Goal: Transaction & Acquisition: Book appointment/travel/reservation

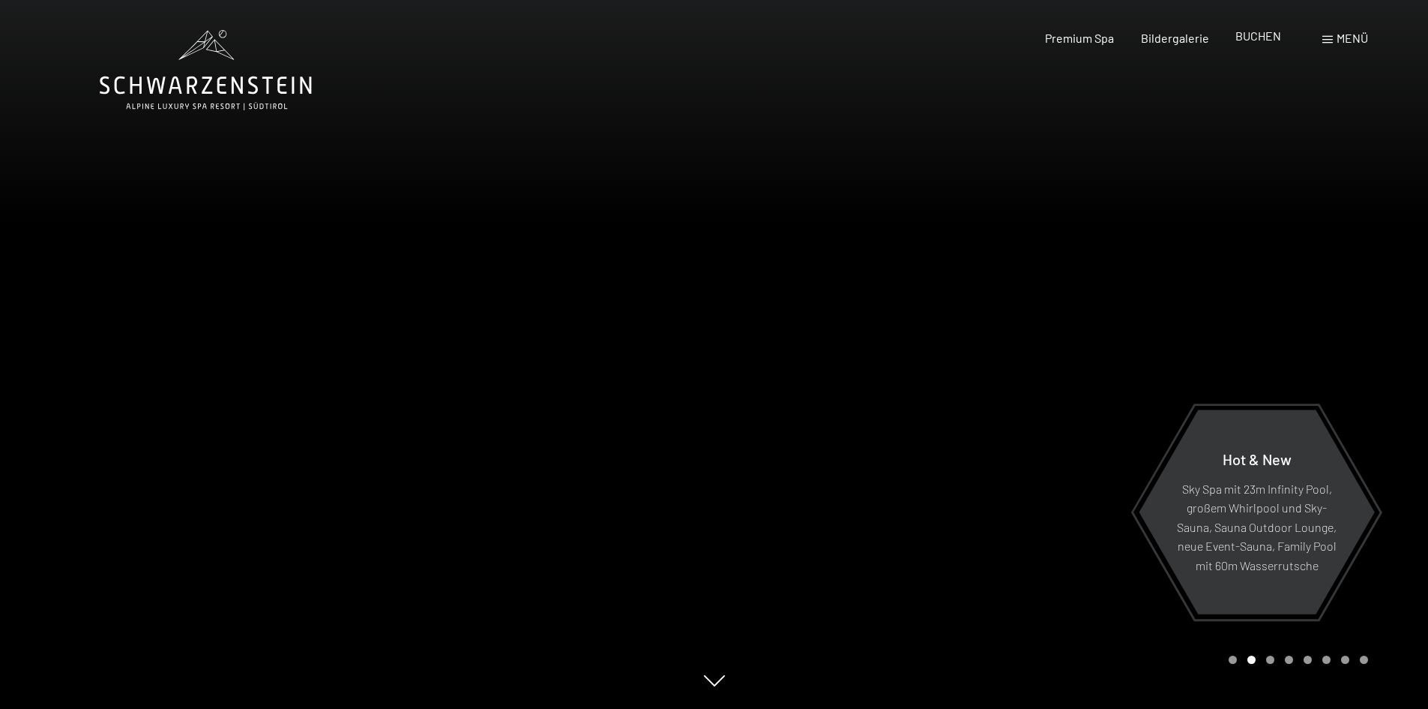
click at [1258, 38] on span "BUCHEN" at bounding box center [1259, 35] width 46 height 14
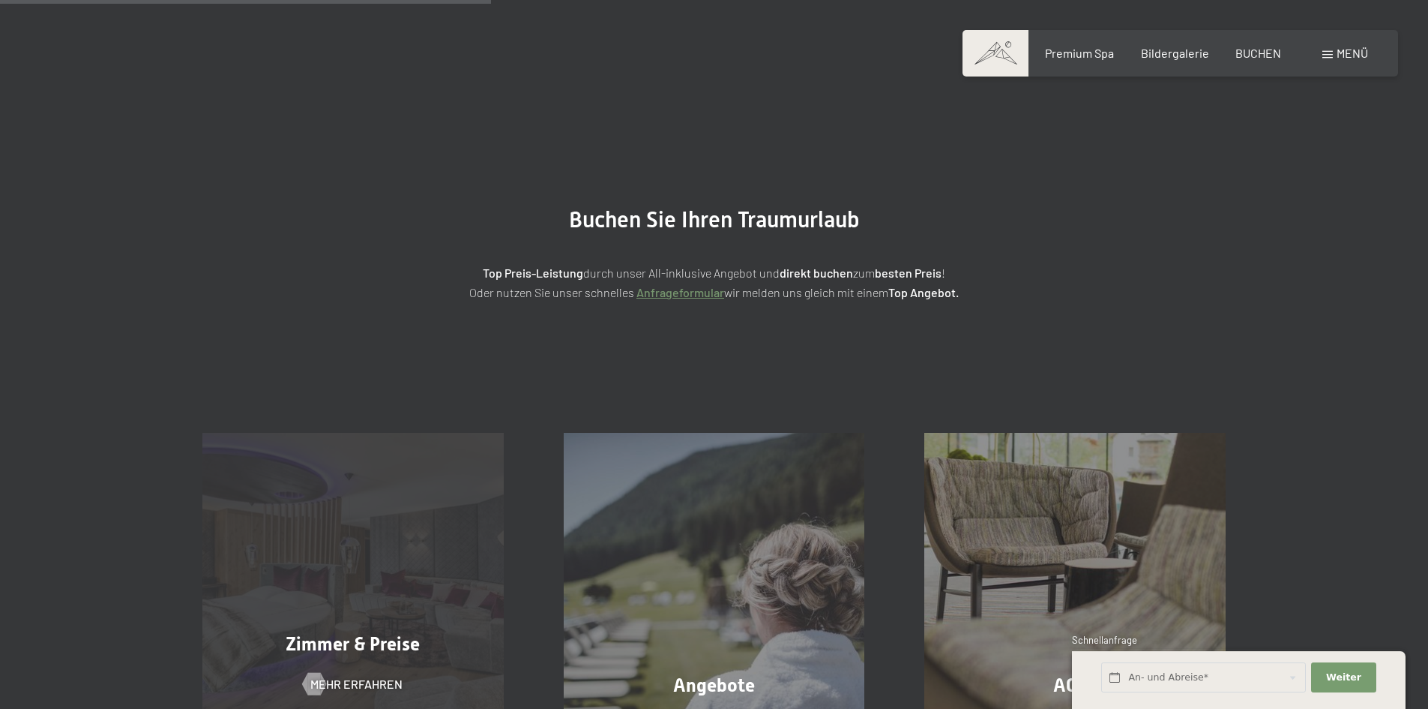
scroll to position [300, 0]
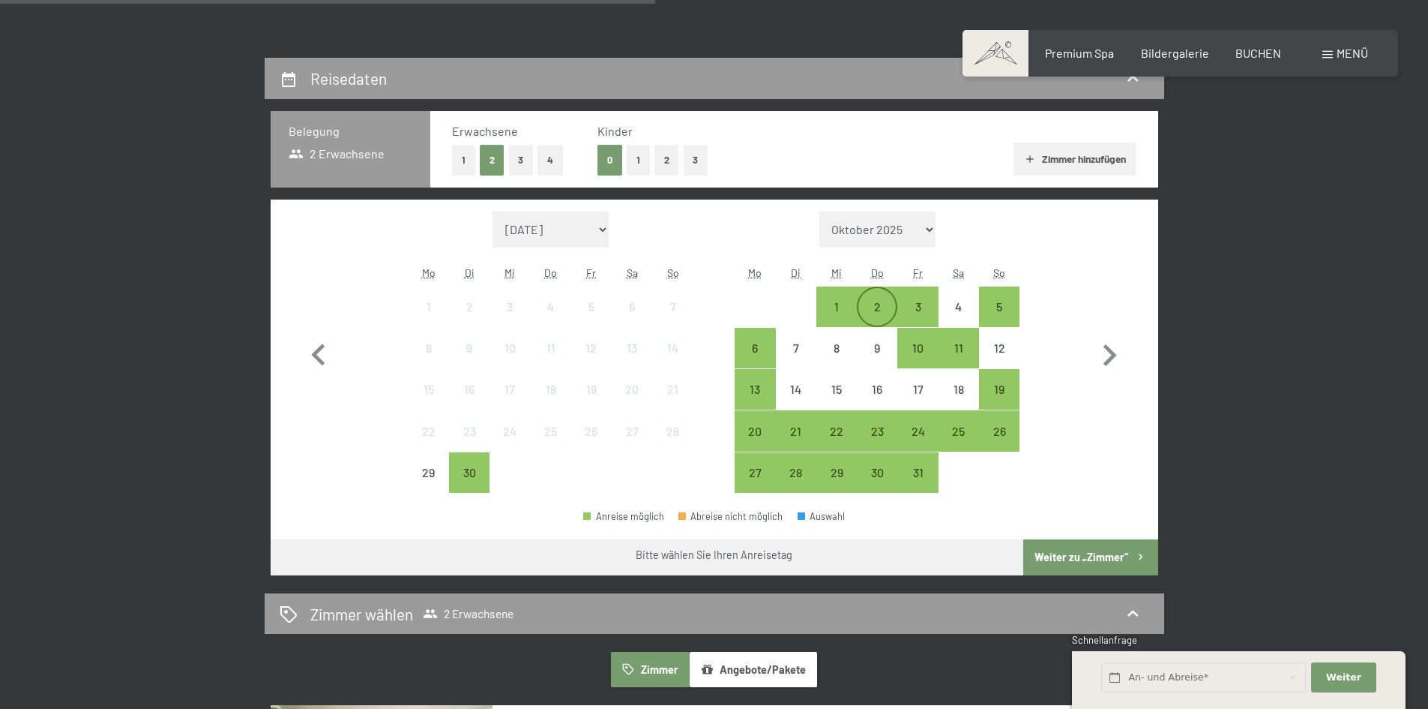
click at [885, 295] on div "2" at bounding box center [877, 306] width 37 height 37
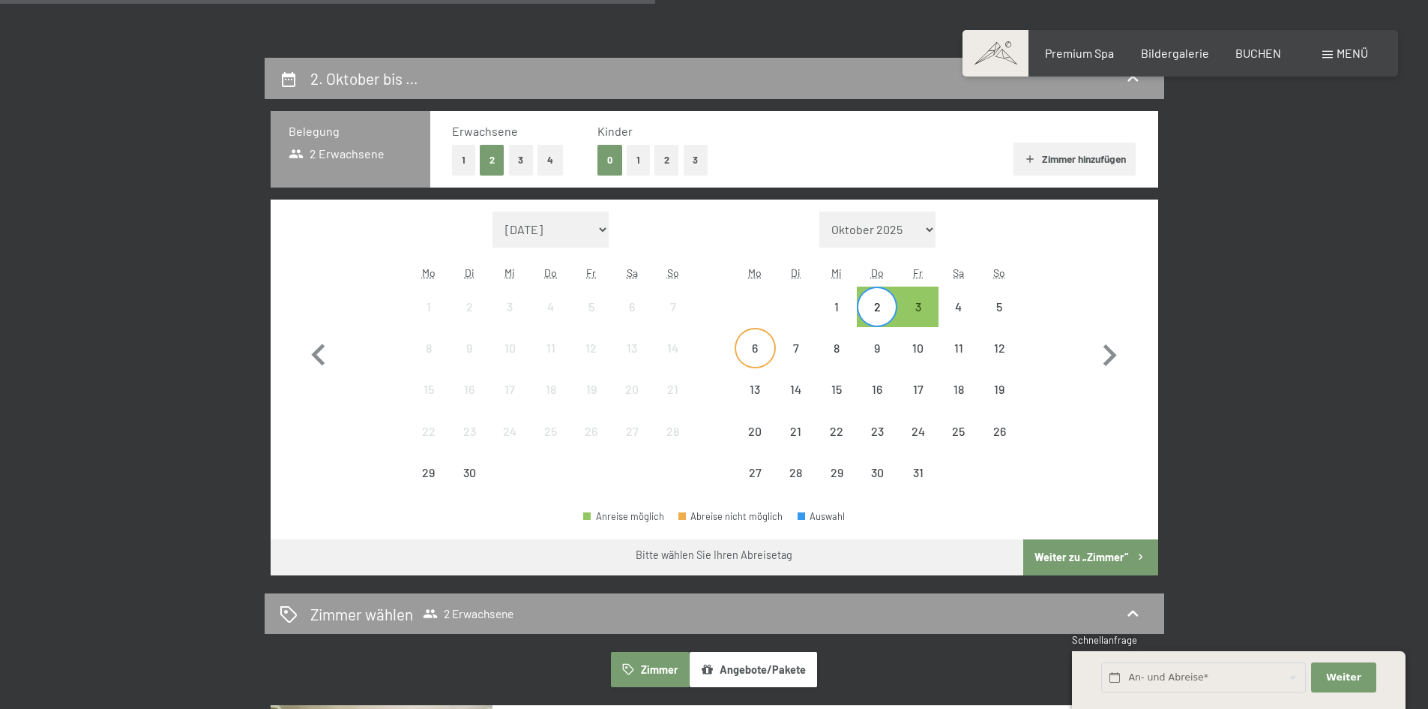
click at [758, 354] on div "6" at bounding box center [754, 360] width 37 height 37
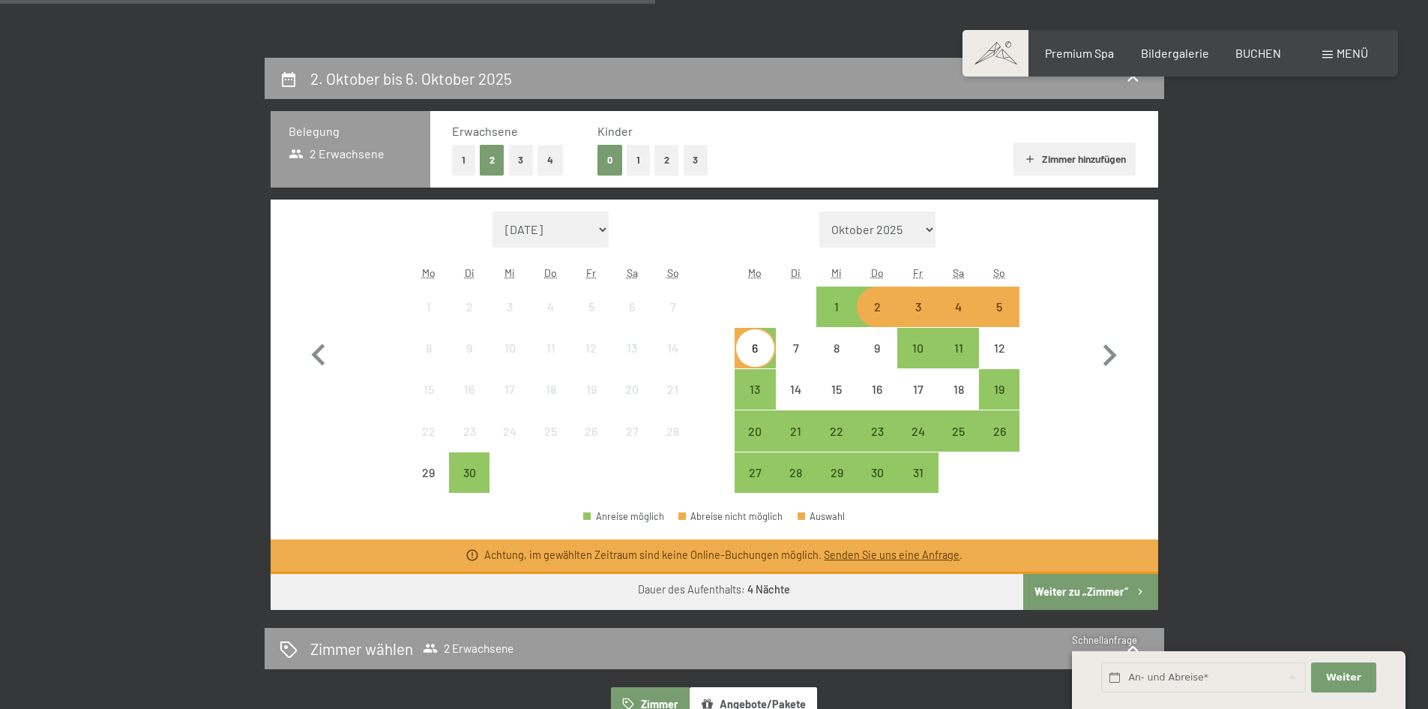
click at [883, 303] on div "2" at bounding box center [877, 319] width 37 height 37
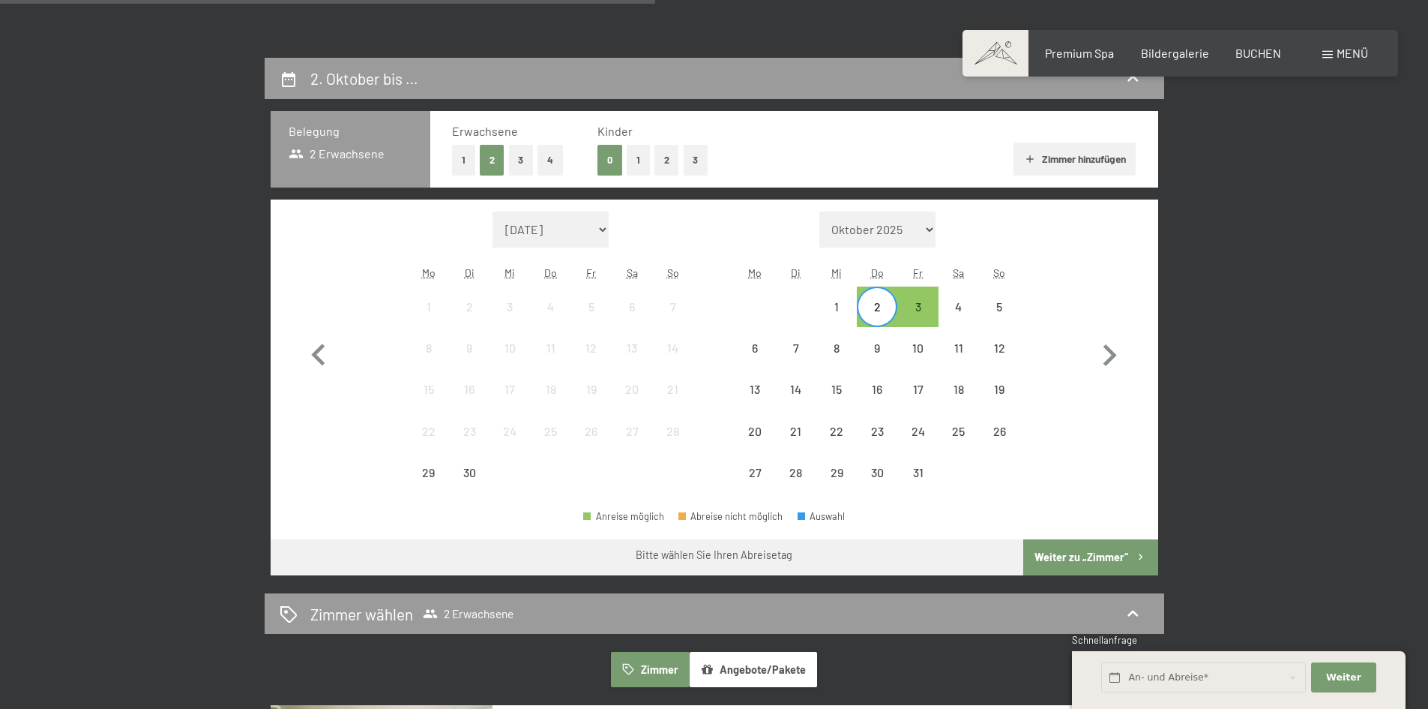
click at [515, 158] on button "3" at bounding box center [521, 160] width 25 height 31
click at [1117, 548] on button "Weiter zu „Zimmer“" at bounding box center [1091, 557] width 134 height 36
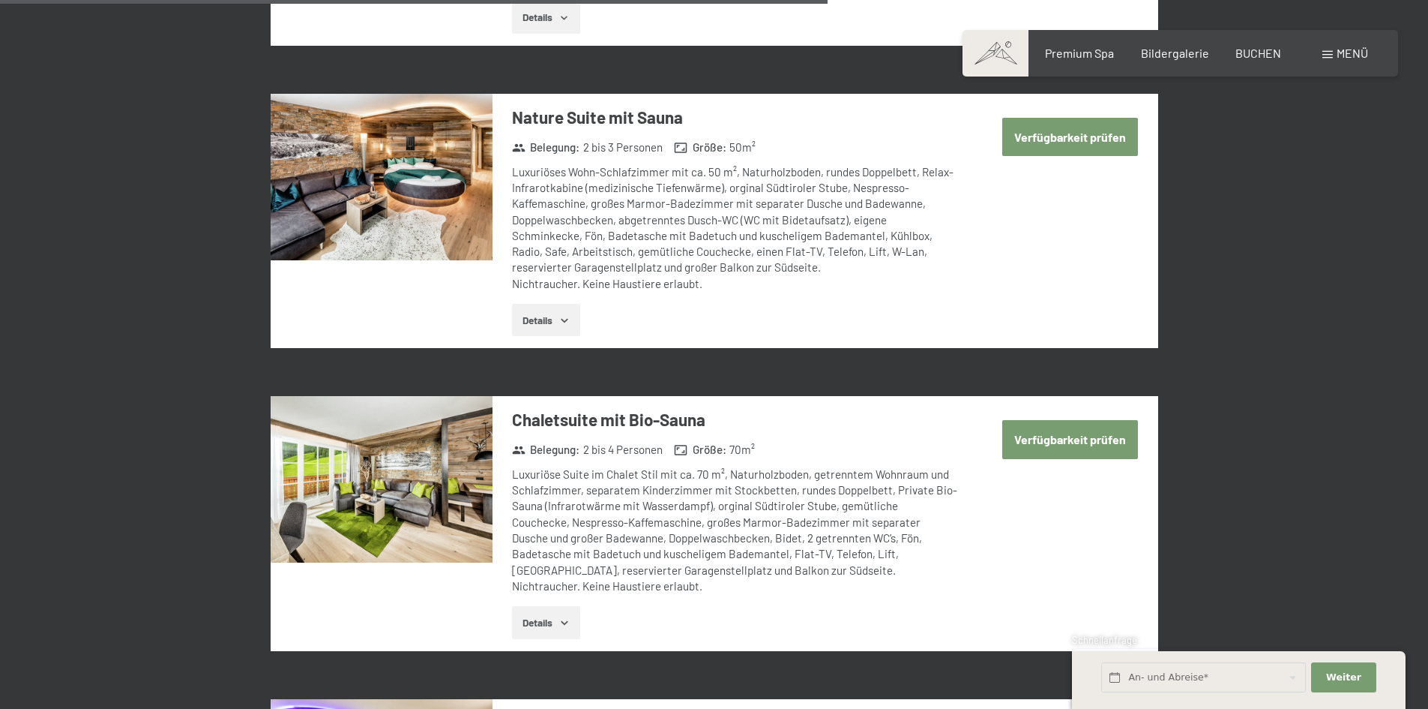
scroll to position [2832, 0]
